Goal: Navigation & Orientation: Find specific page/section

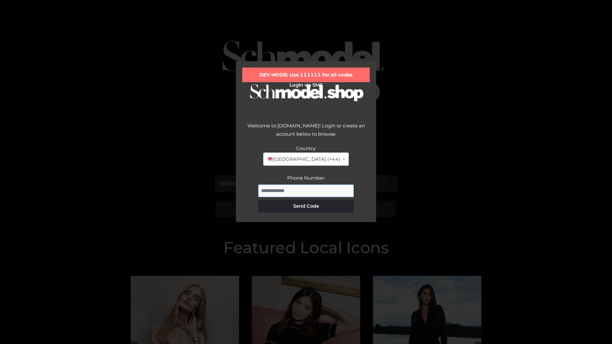
click at [306, 191] on input "Phone Number:" at bounding box center [306, 190] width 96 height 13
type input "**********"
click at [306, 206] on button "Send Code" at bounding box center [306, 206] width 96 height 13
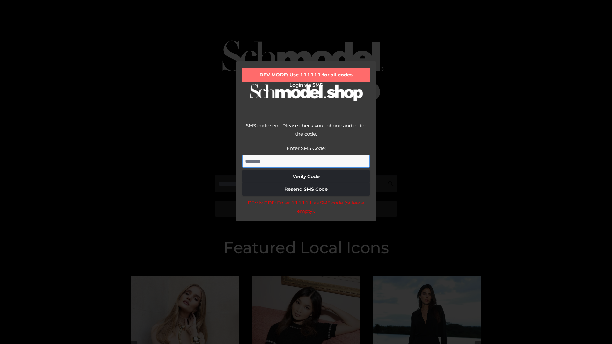
click at [306, 161] on input "Enter SMS Code:" at bounding box center [305, 161] width 127 height 13
type input "******"
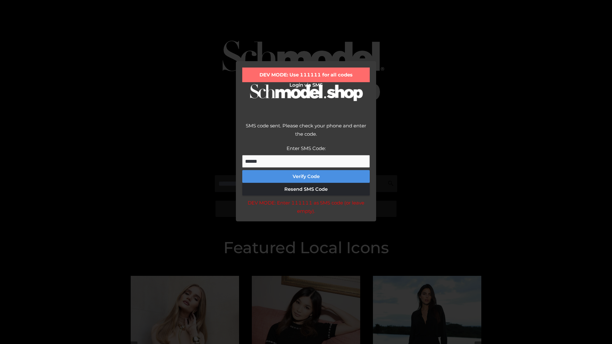
click at [306, 177] on button "Verify Code" at bounding box center [305, 176] width 127 height 13
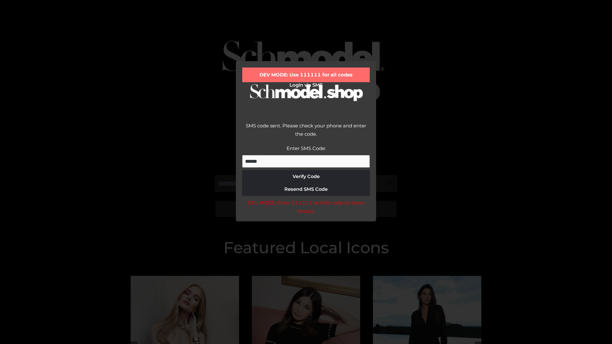
click at [306, 209] on div "DEV MODE: Enter 111111 as SMS code (or leave empty)." at bounding box center [305, 207] width 127 height 16
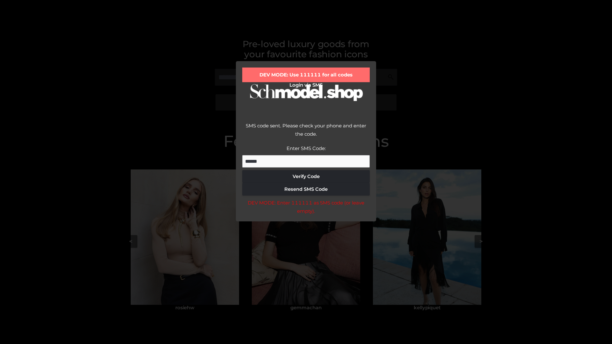
scroll to position [136, 0]
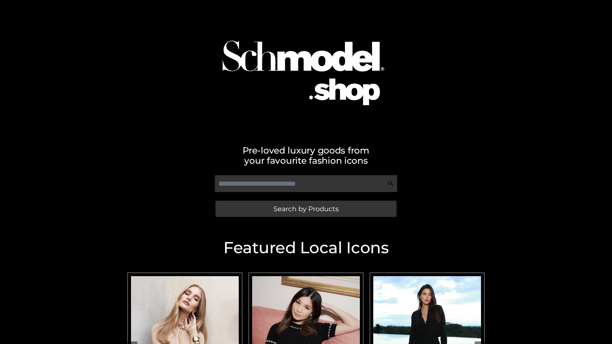
scroll to position [135, 0]
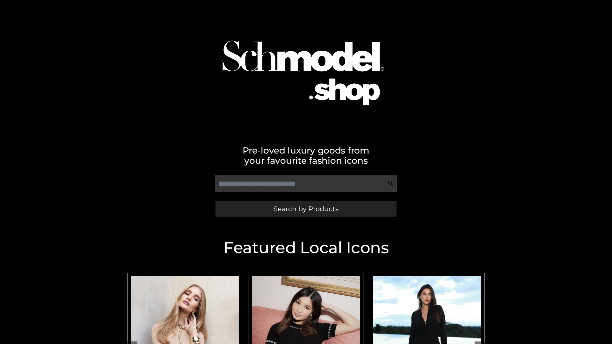
click at [306, 209] on span "Search by Products" at bounding box center [305, 209] width 65 height 7
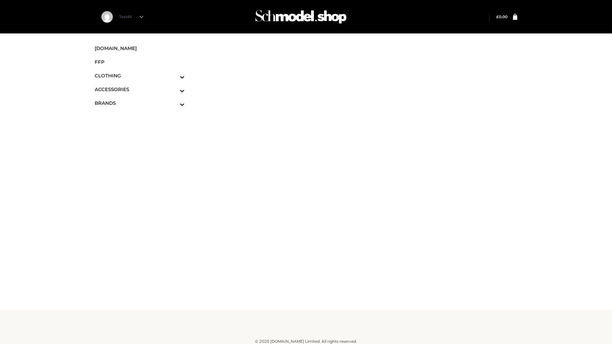
scroll to position [4, 0]
